Goal: Information Seeking & Learning: Learn about a topic

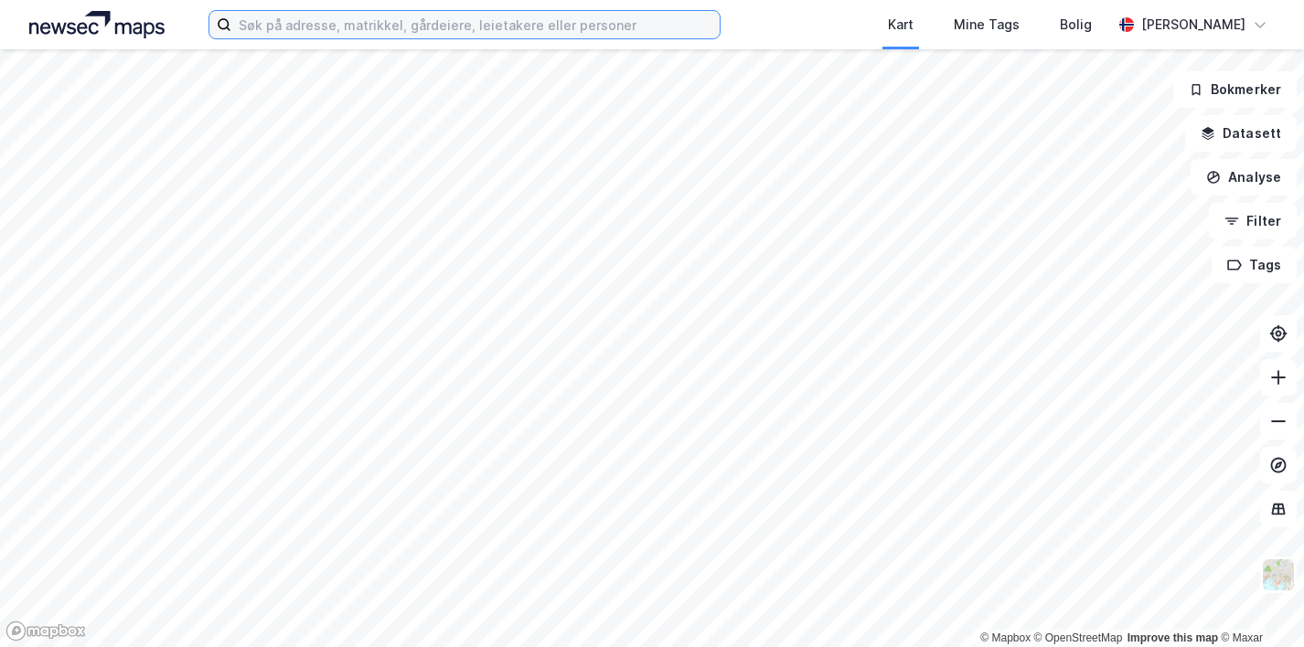
click at [381, 18] on input at bounding box center [475, 24] width 488 height 27
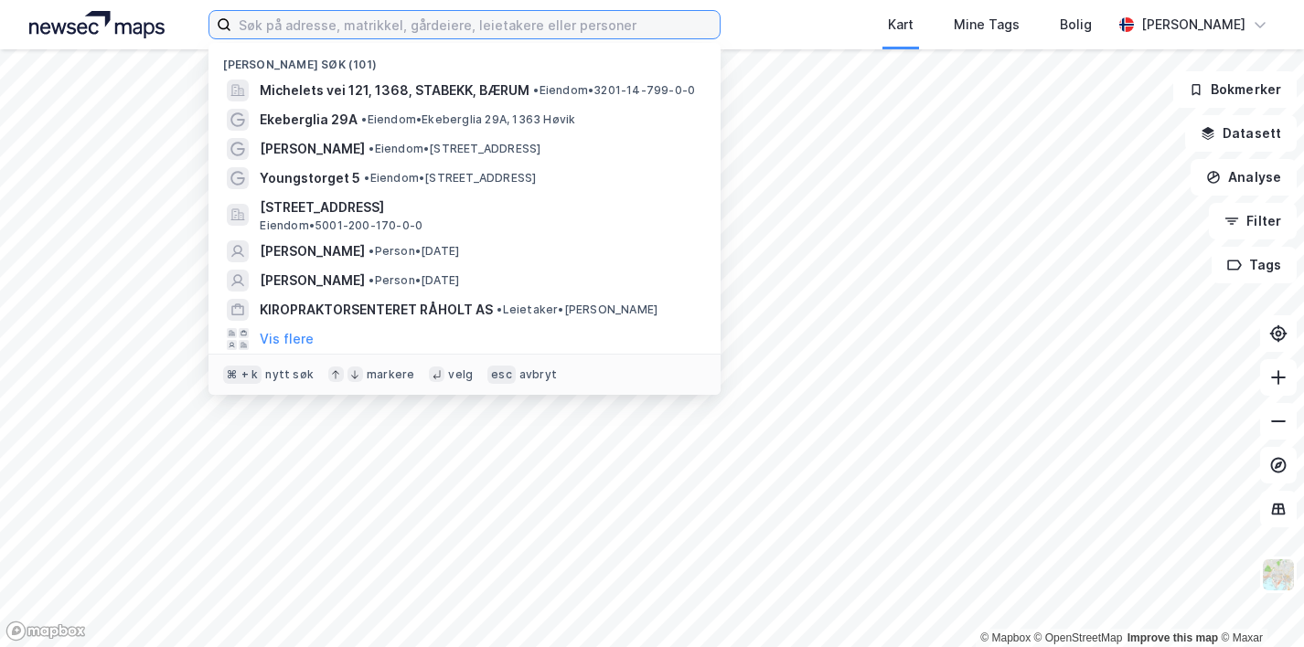
paste input "[STREET_ADDRESS]"
type input "[STREET_ADDRESS]"
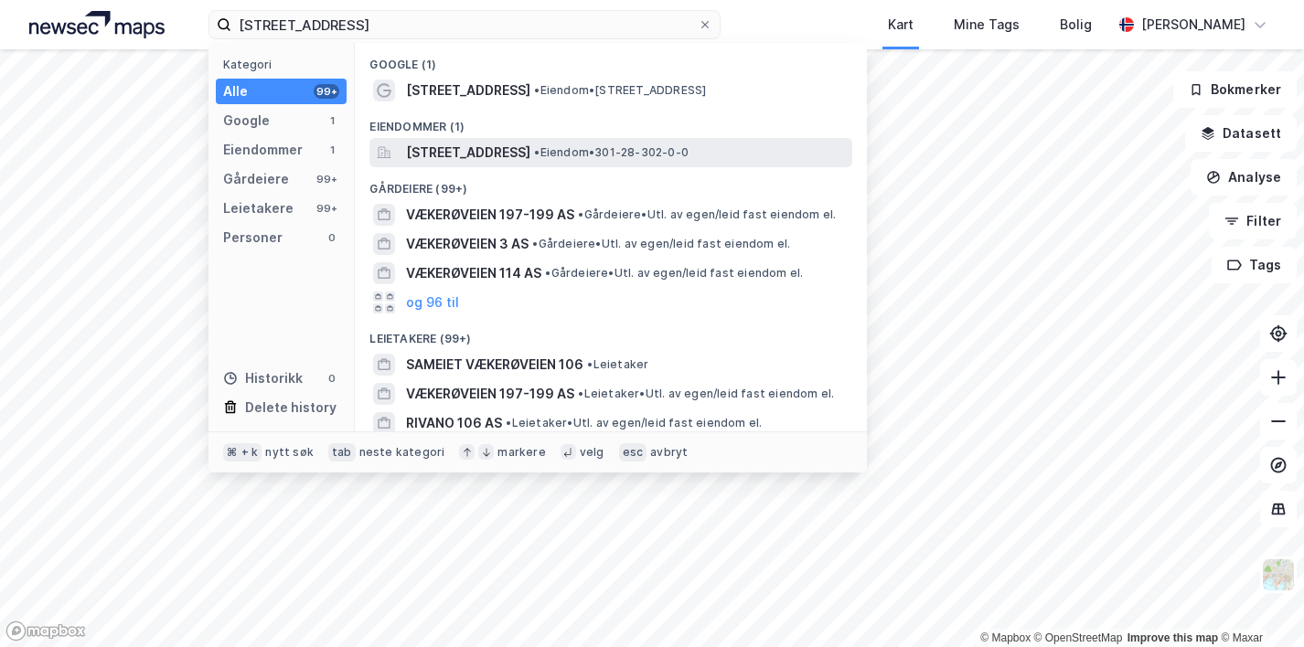
click at [431, 154] on span "[STREET_ADDRESS]" at bounding box center [468, 153] width 124 height 22
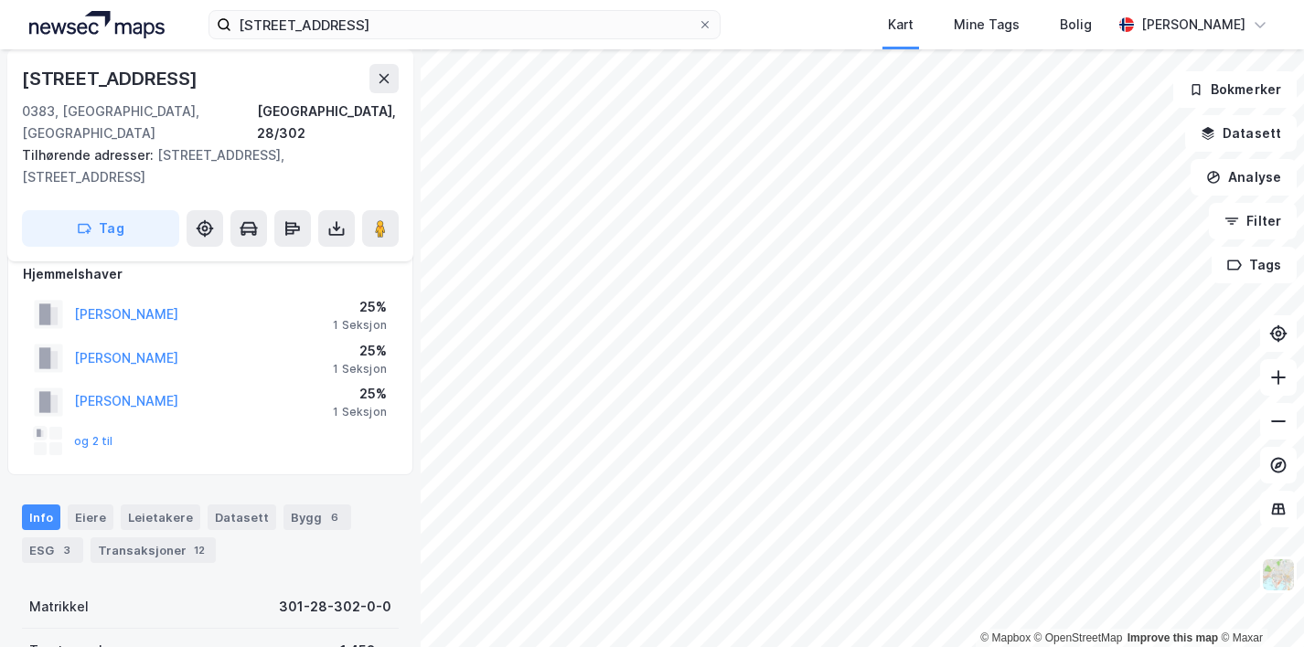
scroll to position [23, 0]
click at [0, 0] on button "og 2 til" at bounding box center [0, 0] width 0 height 0
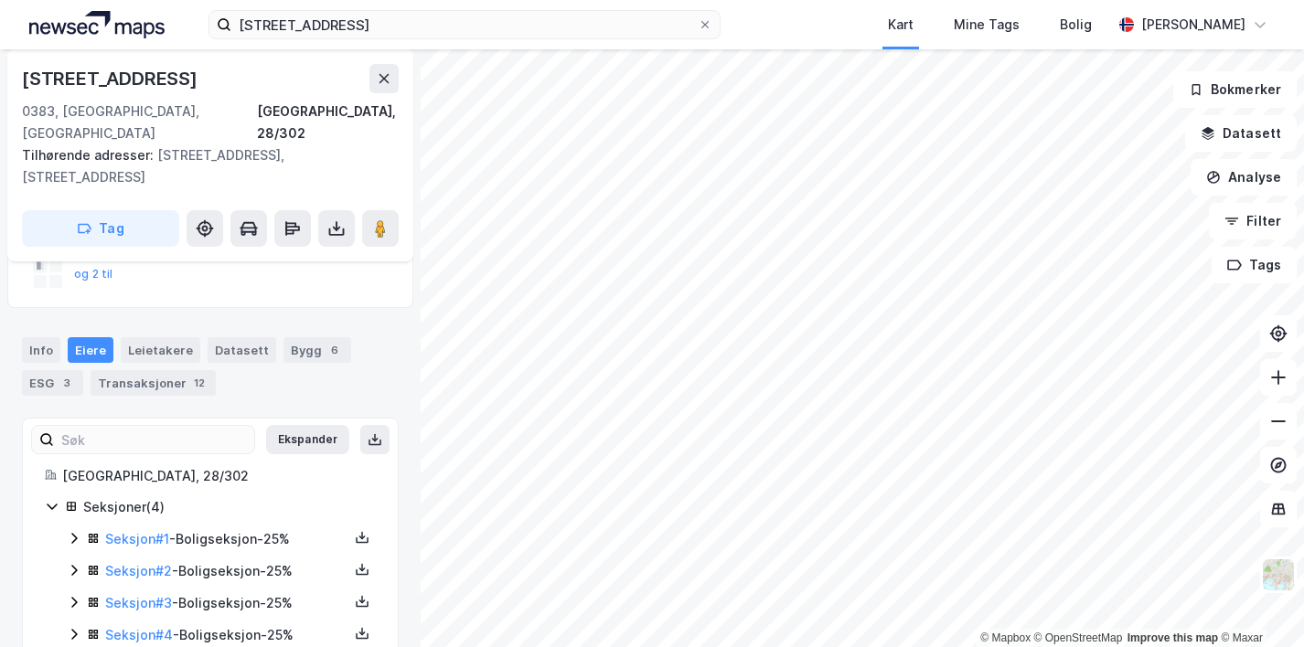
scroll to position [187, 0]
click at [157, 371] on div "Transaksjoner 12" at bounding box center [152, 384] width 125 height 26
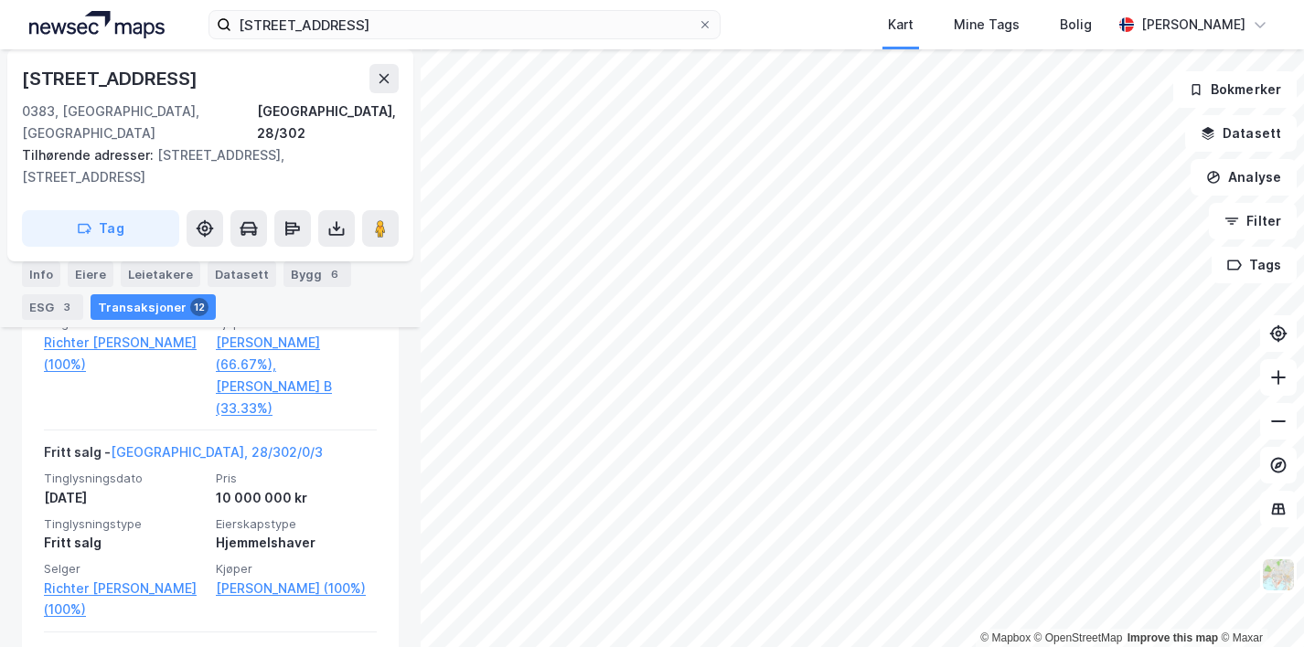
scroll to position [1641, 0]
